Goal: Navigation & Orientation: Find specific page/section

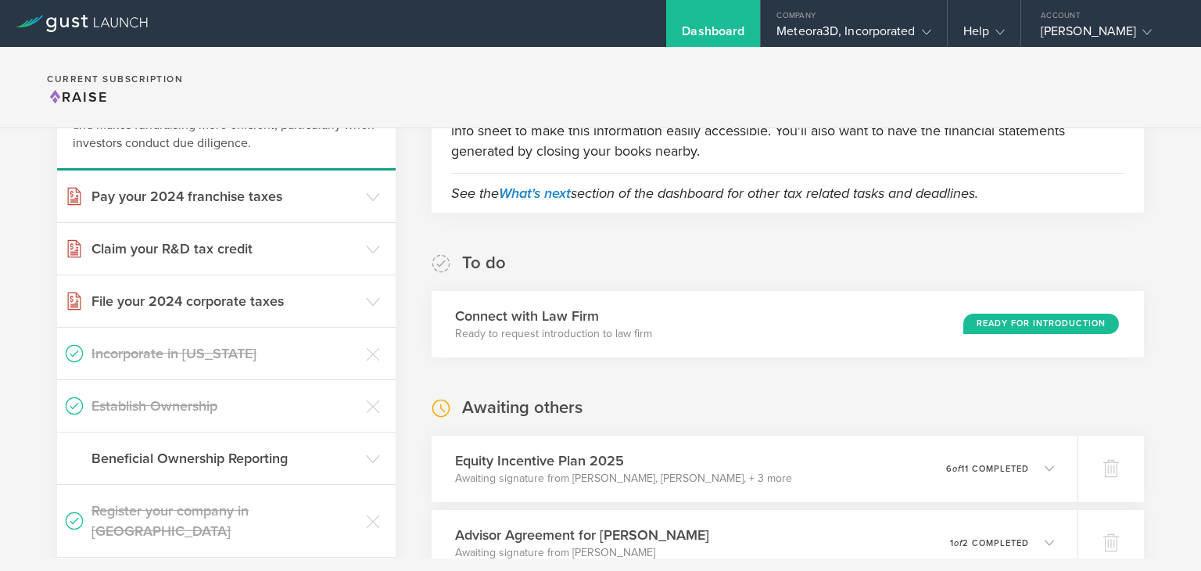
scroll to position [228, 0]
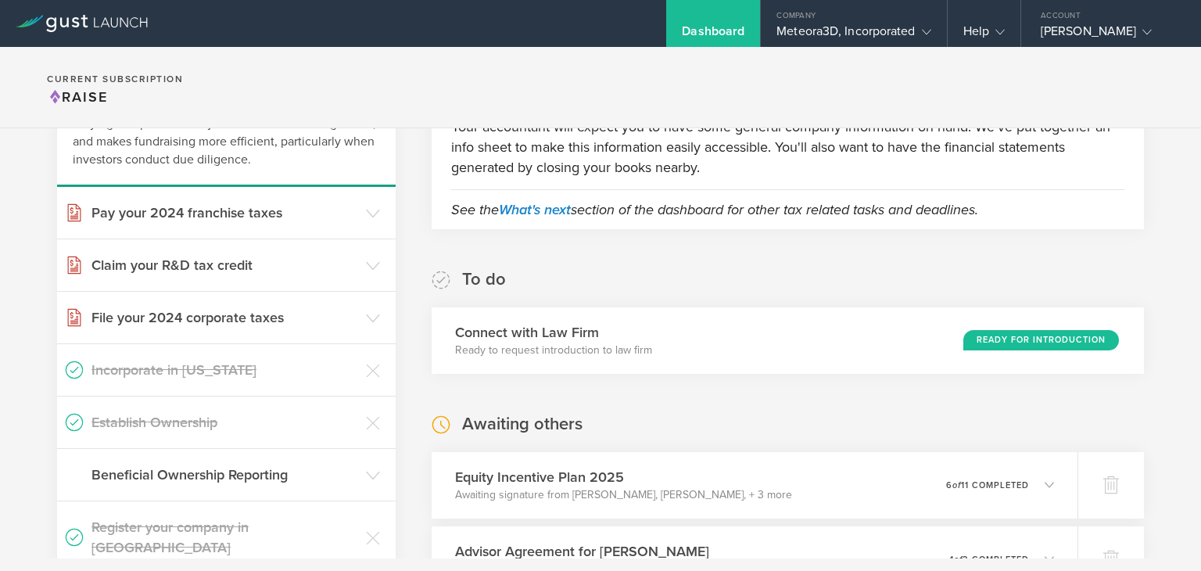
scroll to position [262, 0]
